Goal: Transaction & Acquisition: Download file/media

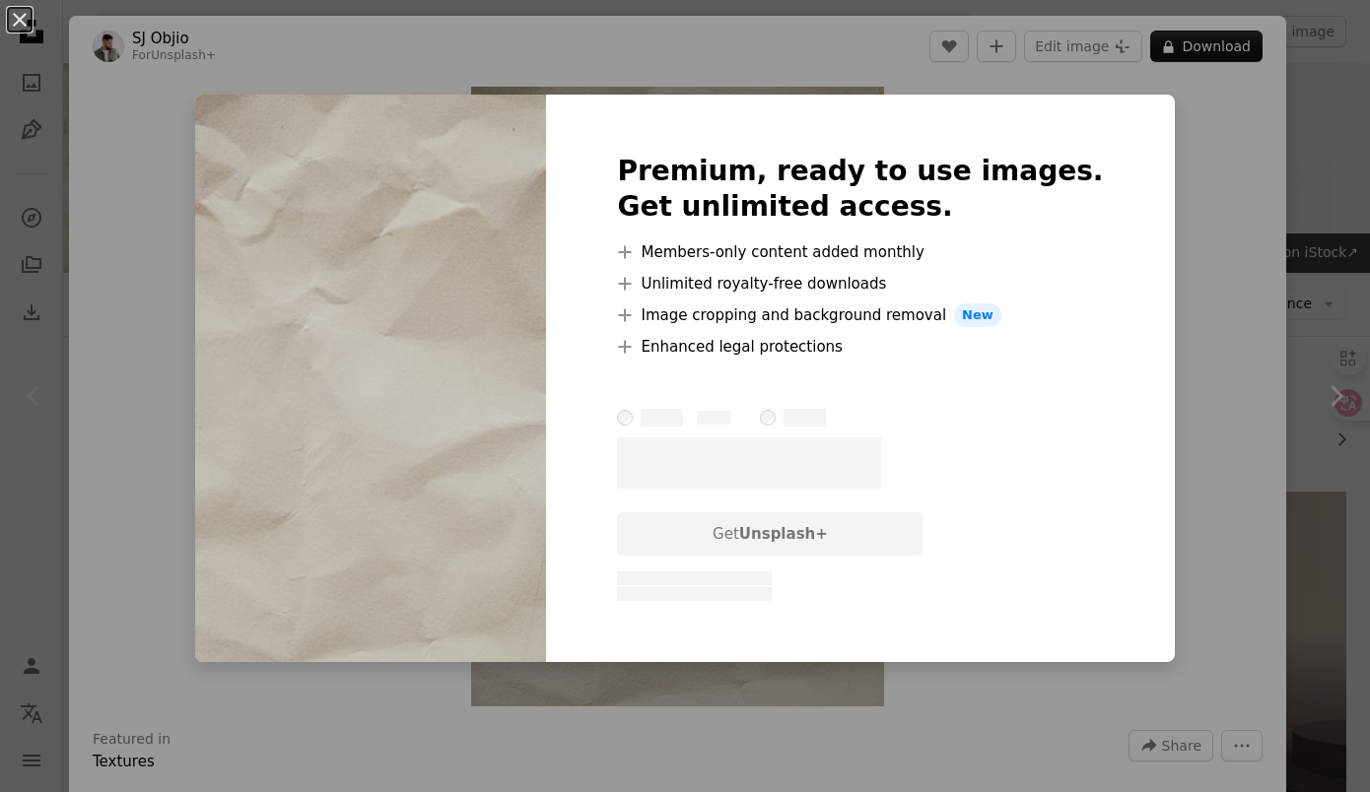
scroll to position [353, 0]
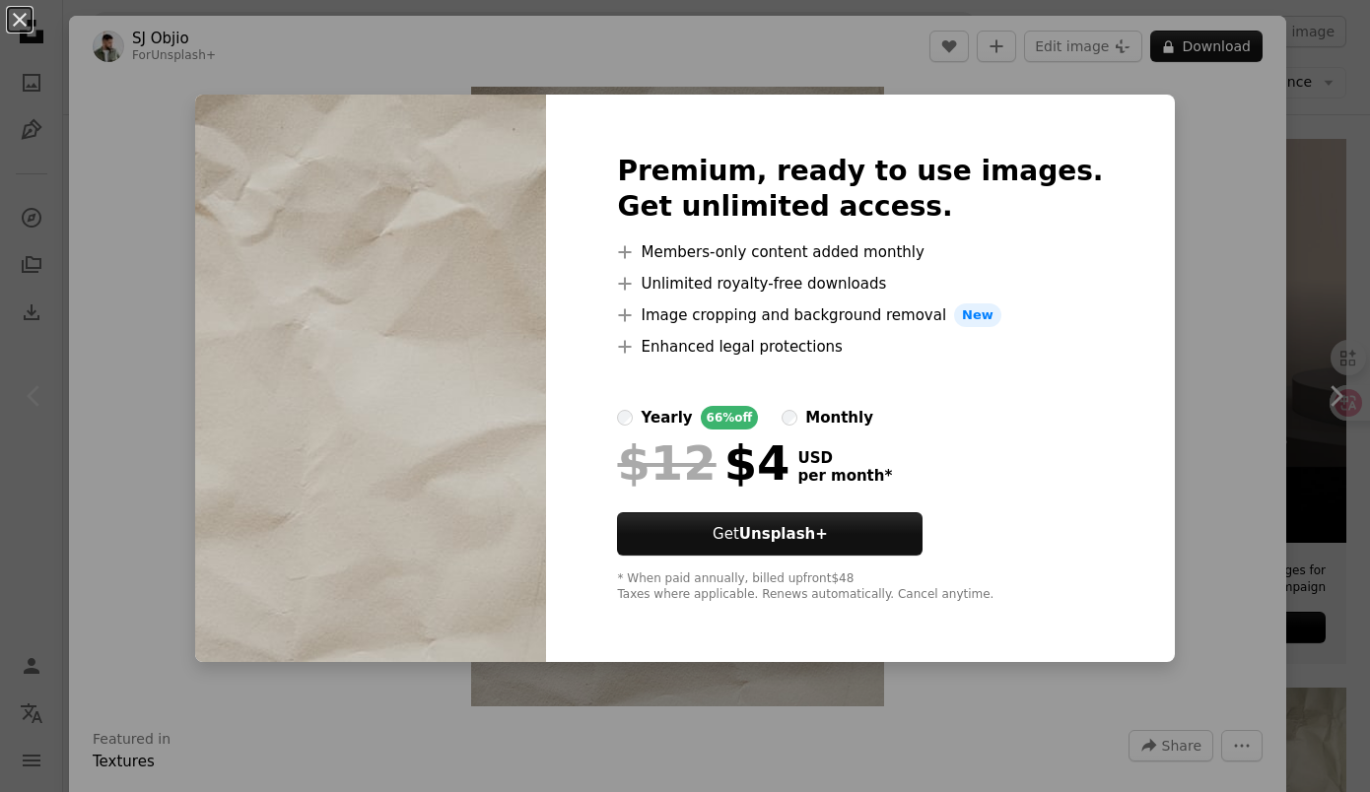
click at [1177, 499] on div "An X shape Premium, ready to use images. Get unlimited access. A plus sign Memb…" at bounding box center [685, 396] width 1370 height 792
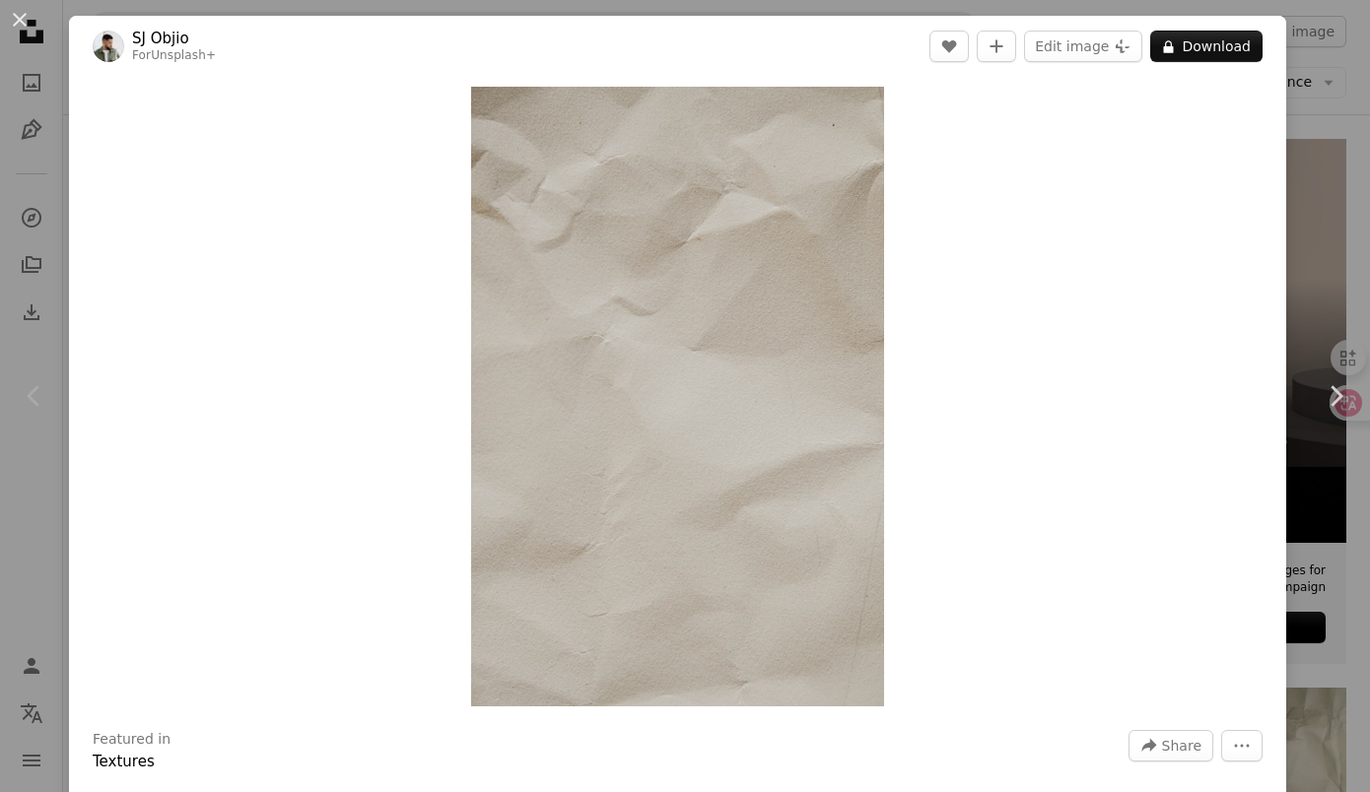
click at [1329, 546] on div "An X shape Chevron left Chevron right [PERSON_NAME] For Unsplash+ A heart A plu…" at bounding box center [685, 396] width 1370 height 792
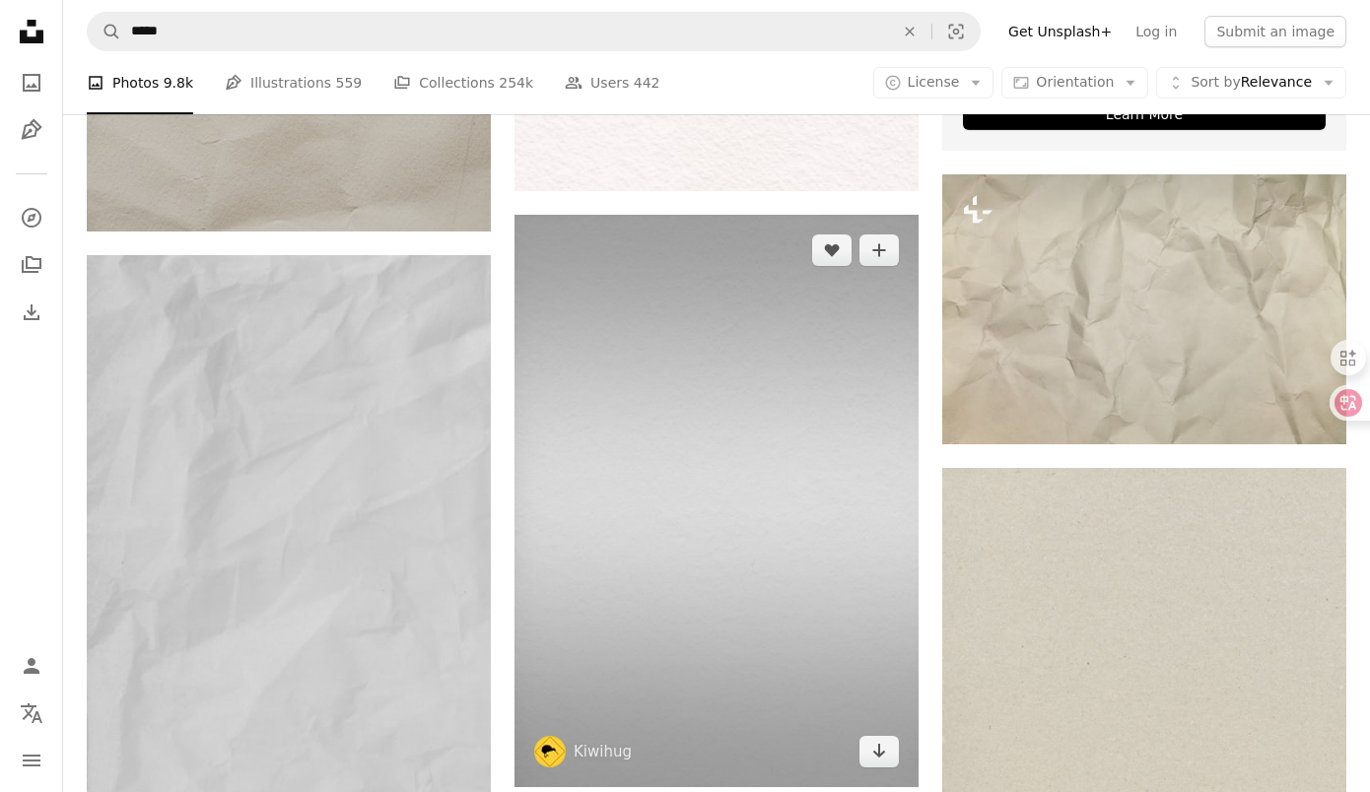
scroll to position [878, 0]
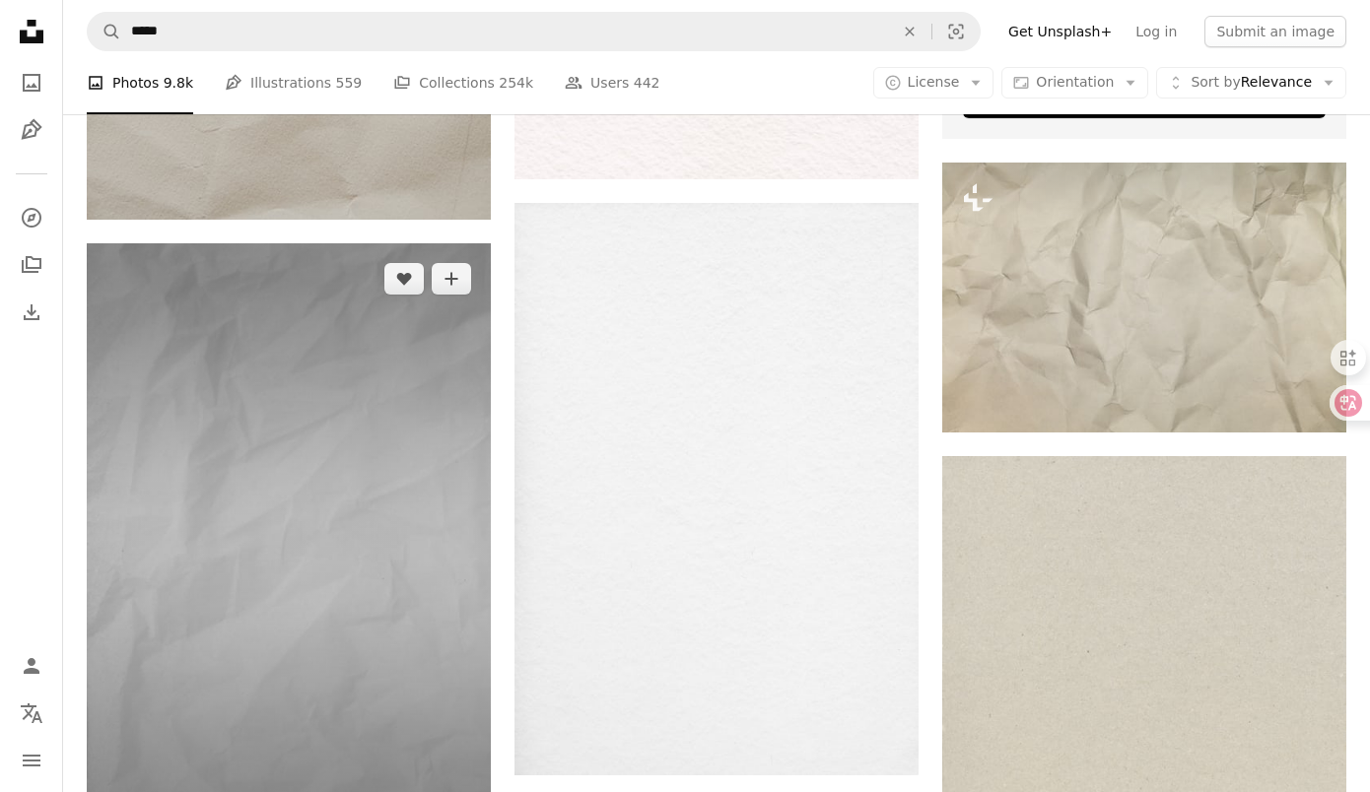
click at [376, 535] on img at bounding box center [289, 546] width 404 height 606
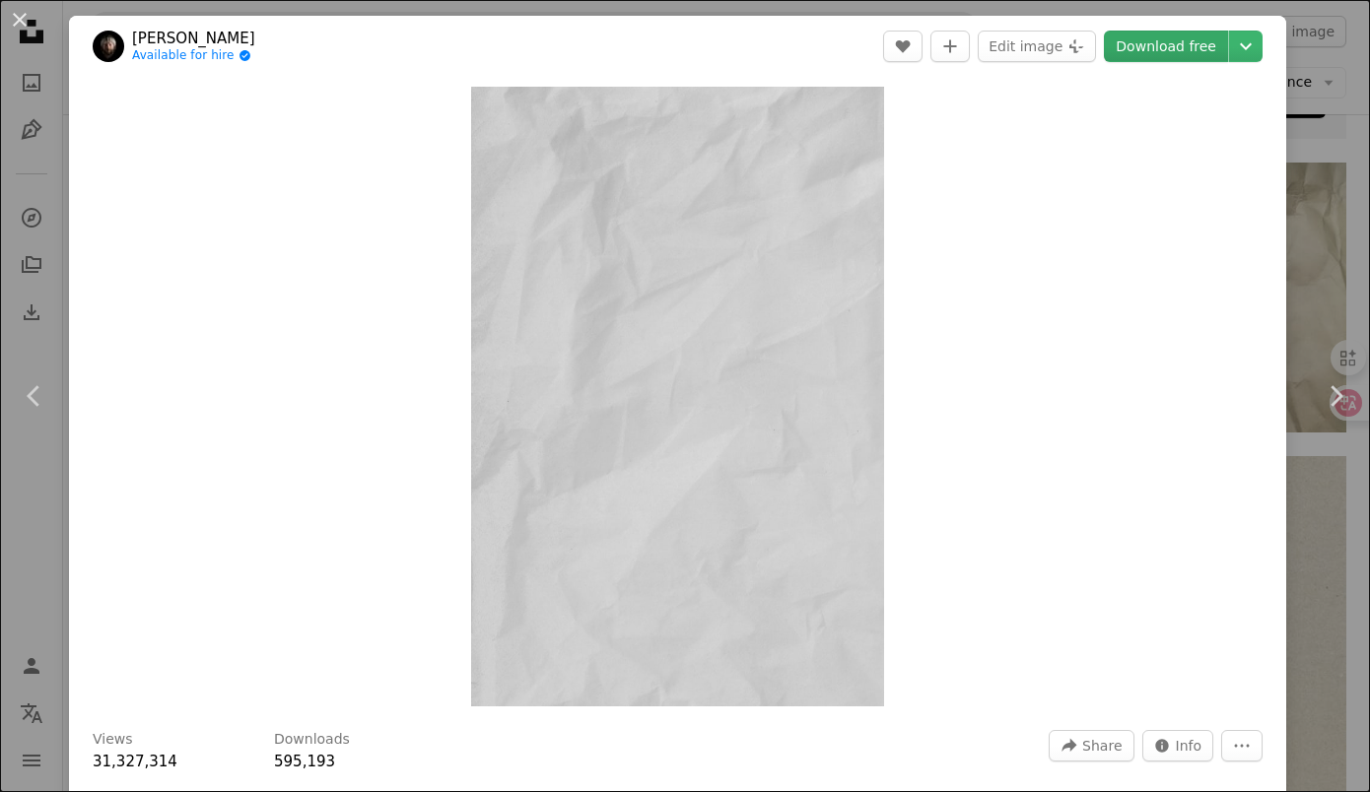
click at [1179, 54] on link "Download free" at bounding box center [1166, 47] width 124 height 32
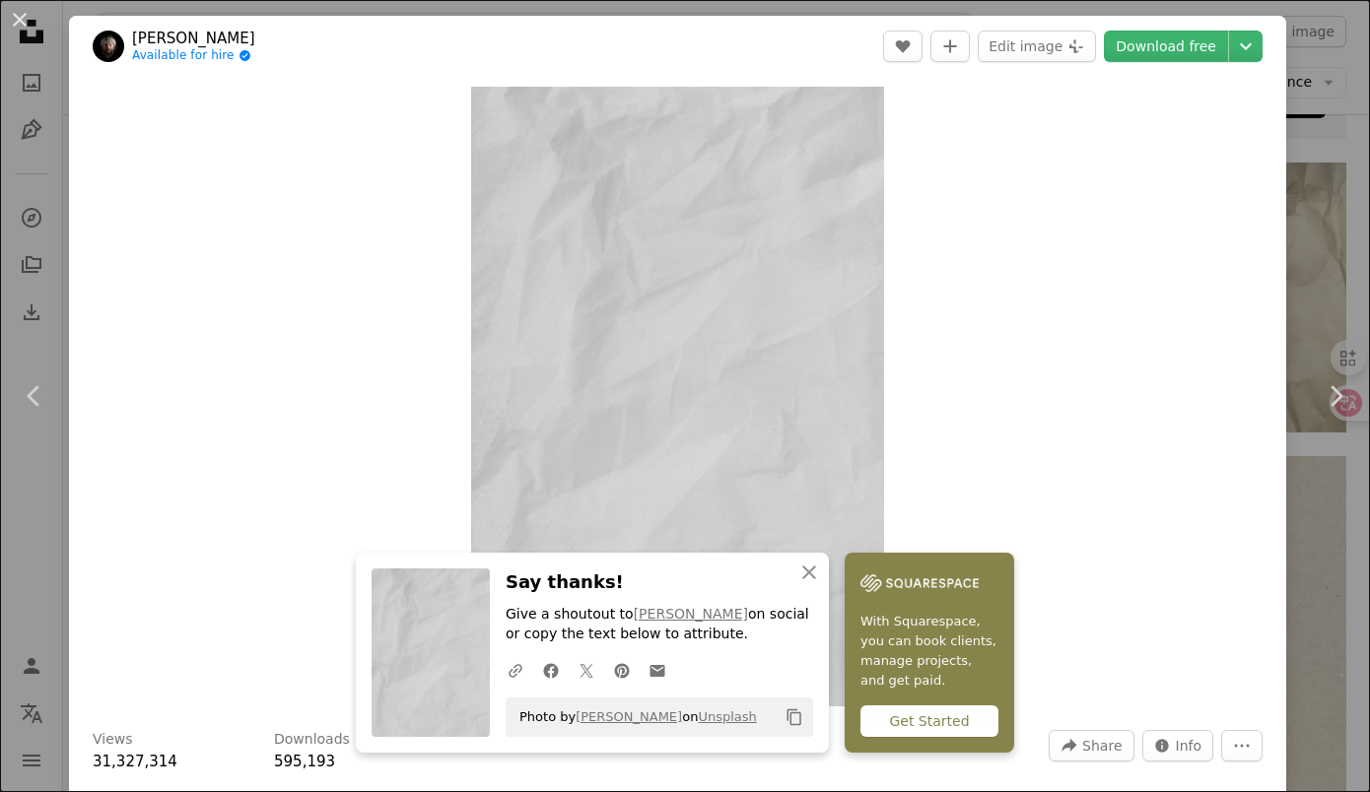
click at [1354, 283] on div "An X shape Chevron left Chevron right [PERSON_NAME] Available for hire A checkm…" at bounding box center [685, 396] width 1370 height 792
